Goal: Transaction & Acquisition: Purchase product/service

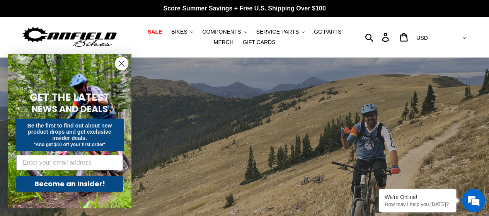
click at [119, 69] on circle "Close dialog" at bounding box center [121, 63] width 13 height 13
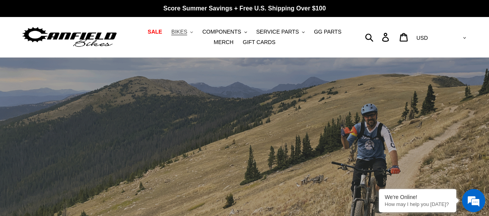
click at [181, 36] on button "BIKES .cls-1{fill:#231f20}" at bounding box center [181, 32] width 29 height 10
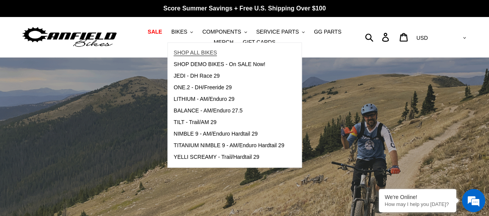
click at [180, 51] on span "SHOP ALL BIKES" at bounding box center [194, 52] width 43 height 7
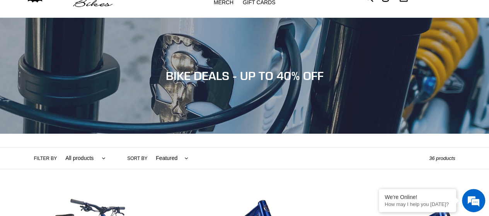
scroll to position [116, 0]
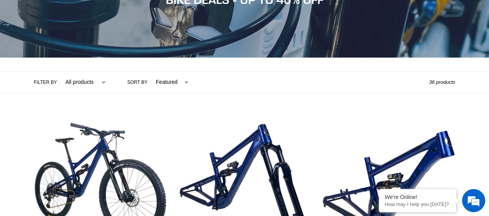
drag, startPoint x: 155, startPoint y: 91, endPoint x: 164, endPoint y: 80, distance: 13.8
click at [155, 91] on select "Featured Best selling Alphabetically, A-Z Alphabetically, Z-A Price, low to hig…" at bounding box center [170, 81] width 43 height 21
select select "price-ascending"
click at [149, 71] on select "Featured Best selling Alphabetically, A-Z Alphabetically, Z-A Price, low to hig…" at bounding box center [170, 81] width 43 height 21
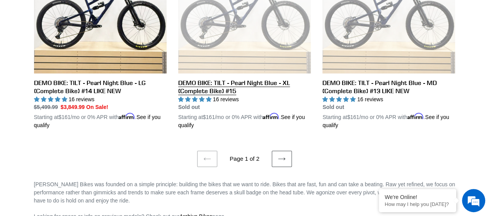
scroll to position [1700, 0]
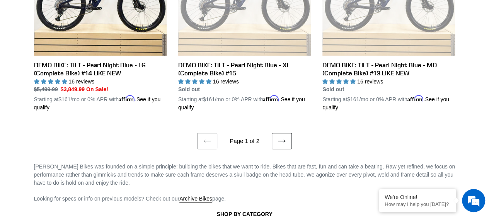
click at [287, 138] on link "Next page" at bounding box center [282, 141] width 20 height 16
